Goal: Task Accomplishment & Management: Use online tool/utility

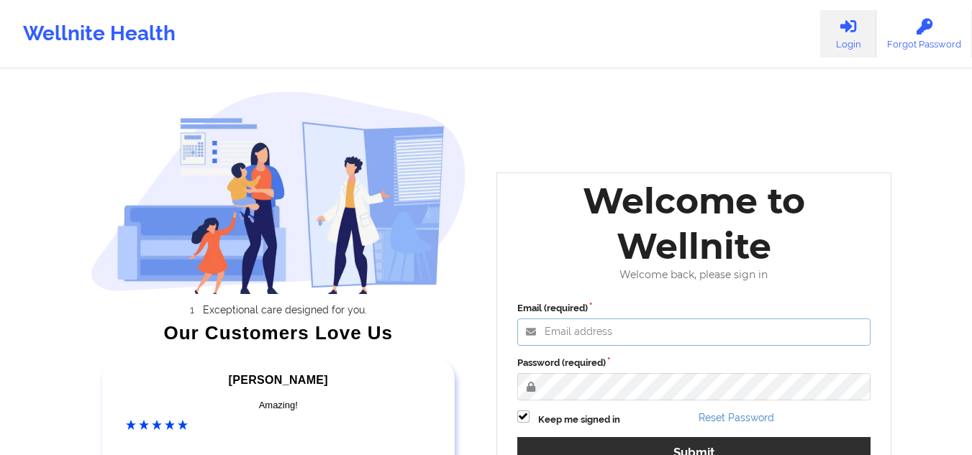
type input "[EMAIL_ADDRESS][DOMAIN_NAME]"
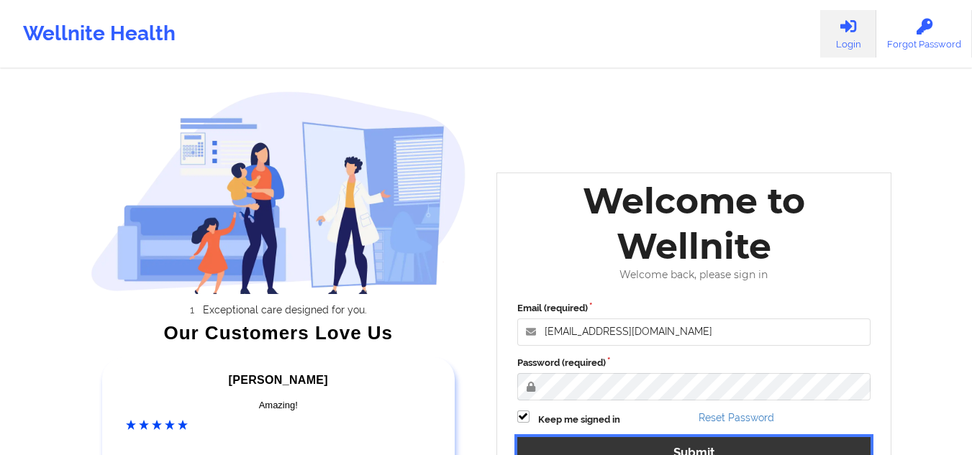
click at [615, 449] on button "Submit" at bounding box center [694, 452] width 354 height 31
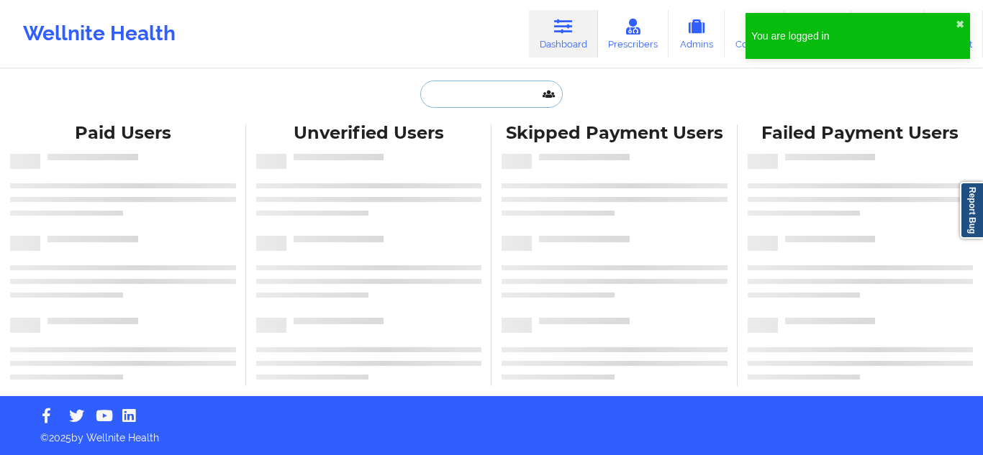
click at [461, 102] on input "text" at bounding box center [491, 94] width 142 height 27
paste input "[PHONE_NUMBER]"
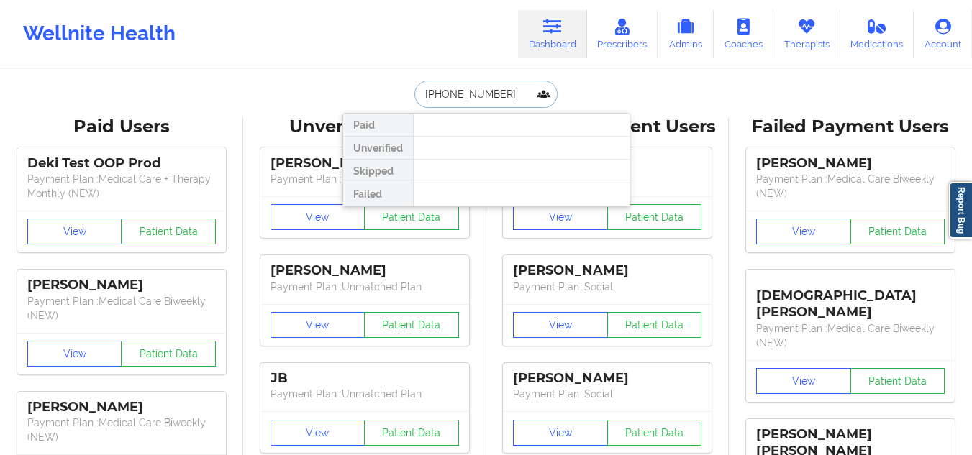
click at [445, 94] on input "[PHONE_NUMBER]" at bounding box center [485, 94] width 142 height 27
click at [498, 103] on input "[PHONE_NUMBER]" at bounding box center [485, 94] width 142 height 27
type input "+"
